Goal: Information Seeking & Learning: Learn about a topic

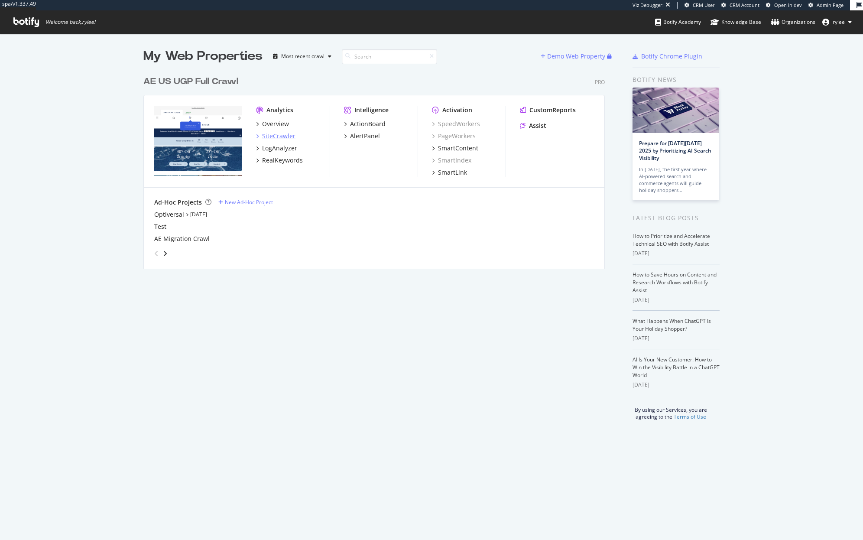
scroll to position [540, 863]
click at [280, 163] on div "RealKeywords" at bounding box center [282, 160] width 41 height 9
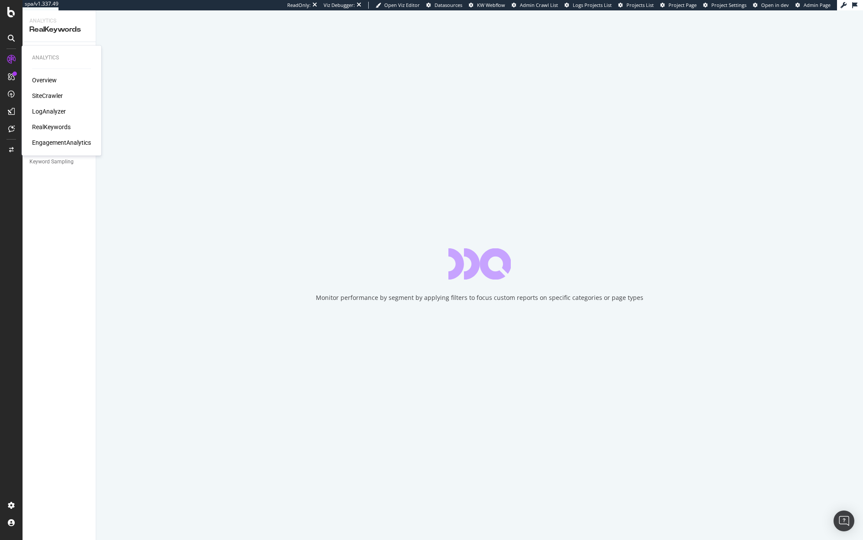
click at [54, 128] on div "RealKeywords" at bounding box center [51, 127] width 39 height 9
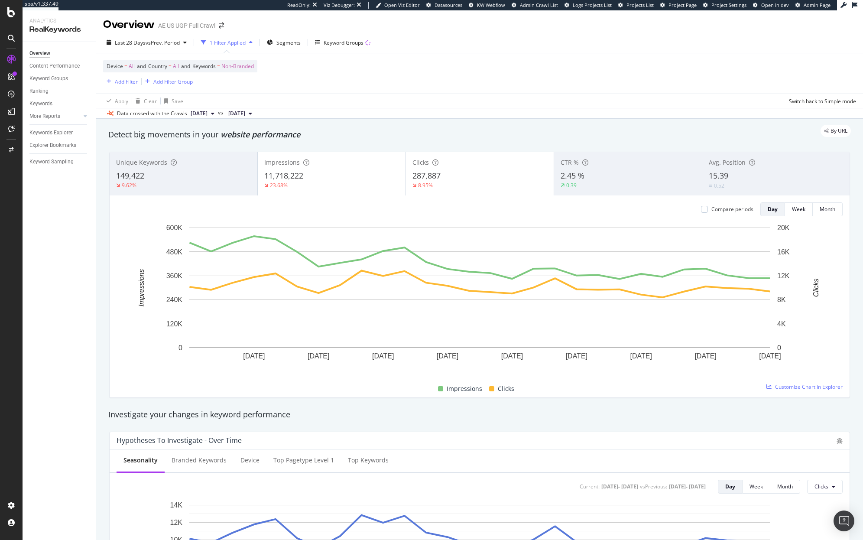
click at [249, 64] on span "Non-Branded" at bounding box center [237, 66] width 32 height 12
click at [244, 83] on div "Non-Branded" at bounding box center [228, 86] width 46 height 13
click at [243, 152] on span "All" at bounding box center [256, 154] width 88 height 8
click at [287, 106] on div "Apply" at bounding box center [293, 104] width 13 height 7
